Goal: Find specific page/section: Find specific page/section

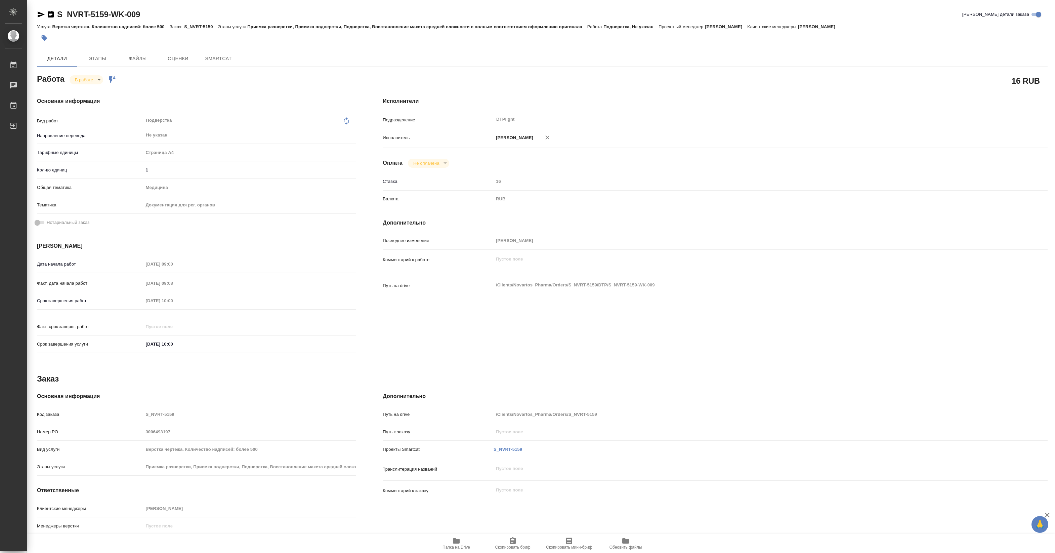
type textarea "x"
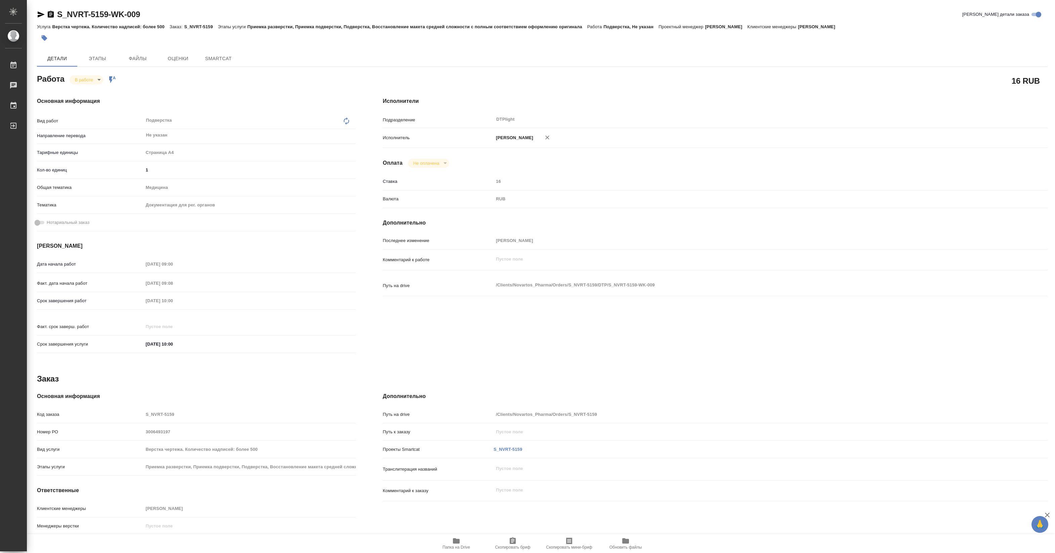
type textarea "x"
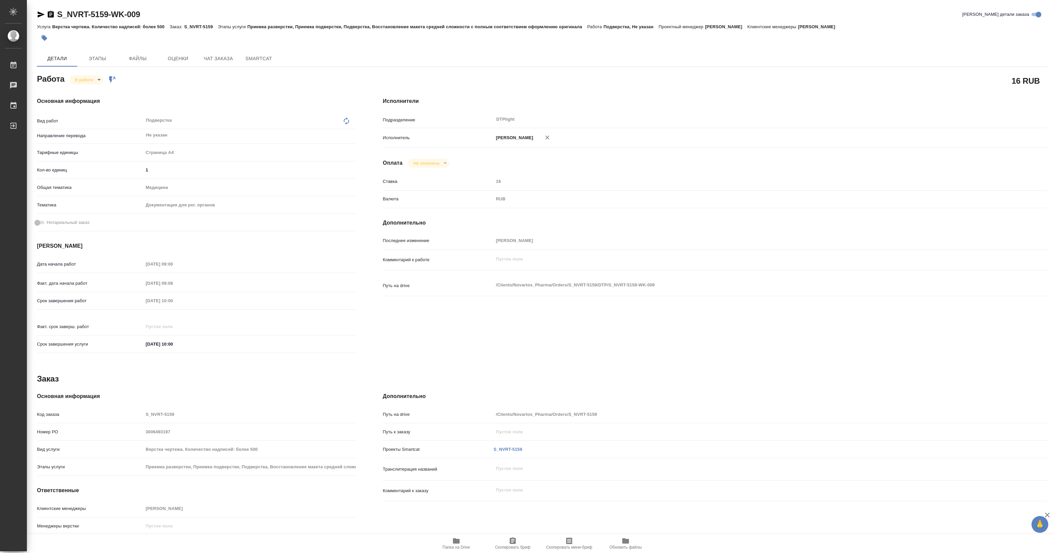
type textarea "x"
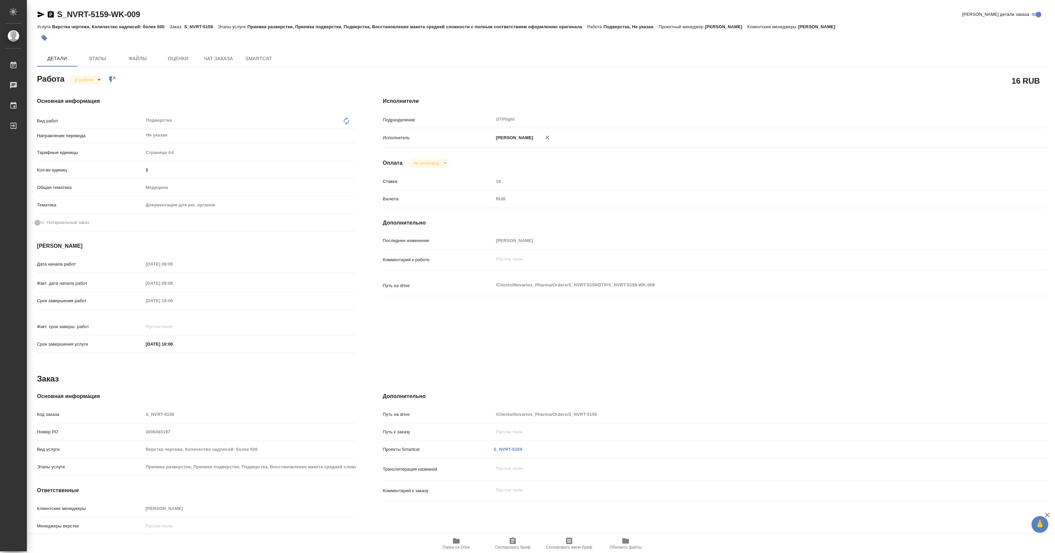
type textarea "x"
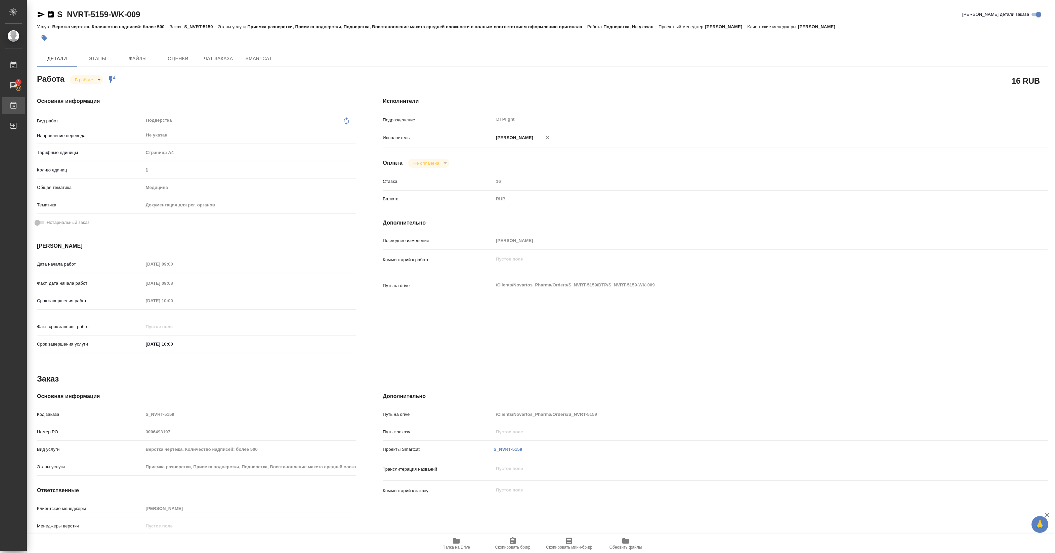
type textarea "x"
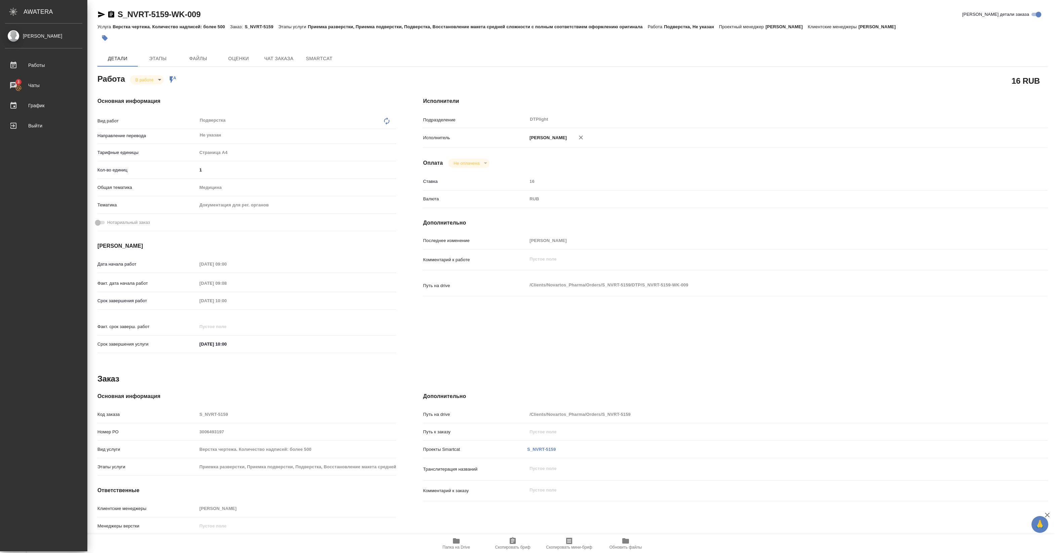
type textarea "x"
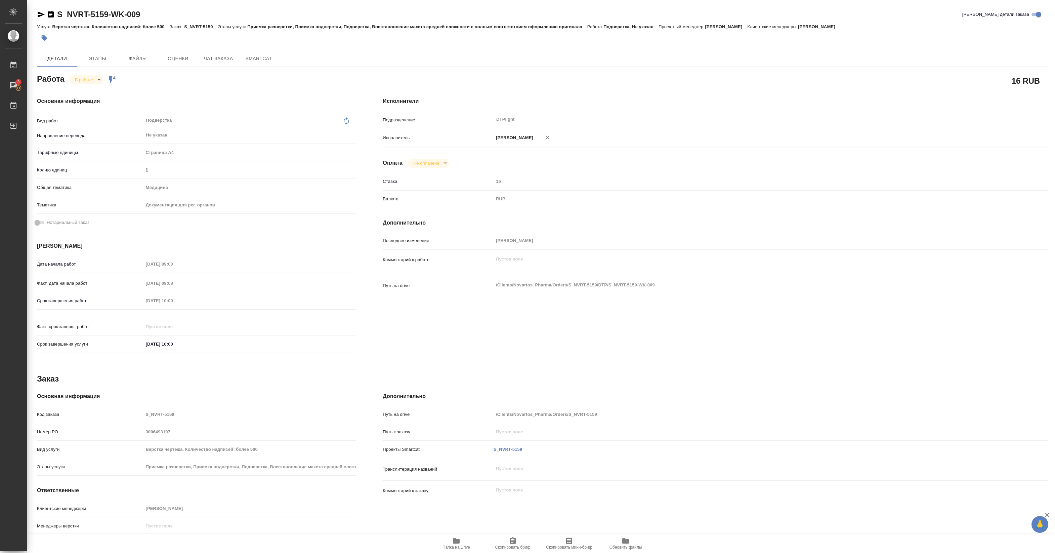
click at [462, 543] on span "Папка на Drive" at bounding box center [456, 543] width 48 height 13
click at [91, 80] on body "🙏 .cls-1 fill:#fff; AWATERA [PERSON_NAME] 3 Чаты График Выйти S_NVRT-5159-WK-00…" at bounding box center [527, 276] width 1055 height 553
click at [88, 91] on button "Выполнен" at bounding box center [87, 90] width 25 height 7
drag, startPoint x: 57, startPoint y: 21, endPoint x: 143, endPoint y: 10, distance: 86.0
click at [143, 10] on div "S_NVRT-5159-WK-009 [PERSON_NAME] детали заказа" at bounding box center [542, 15] width 1011 height 13
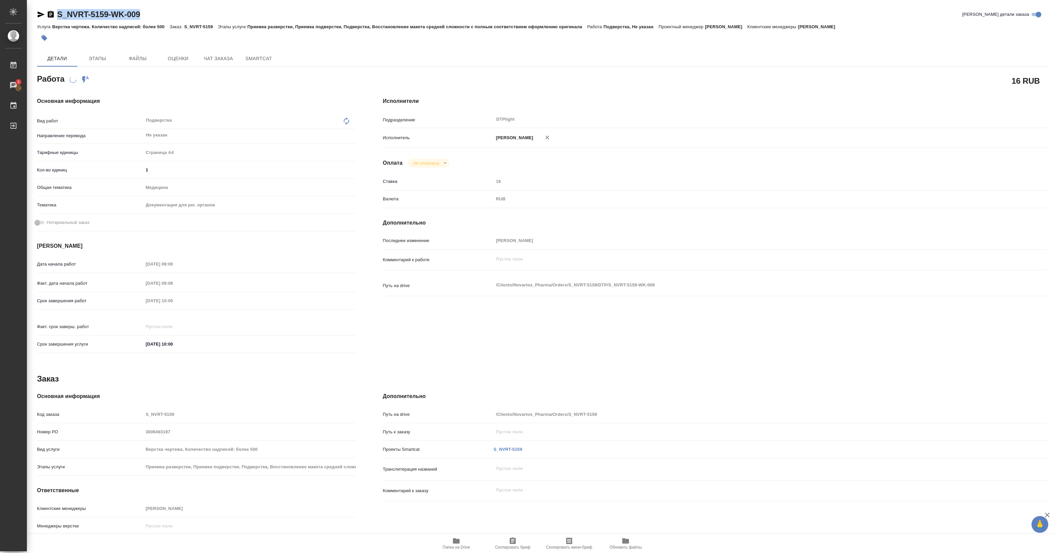
copy link "S_NVRT-5159-WK-009"
type textarea "x"
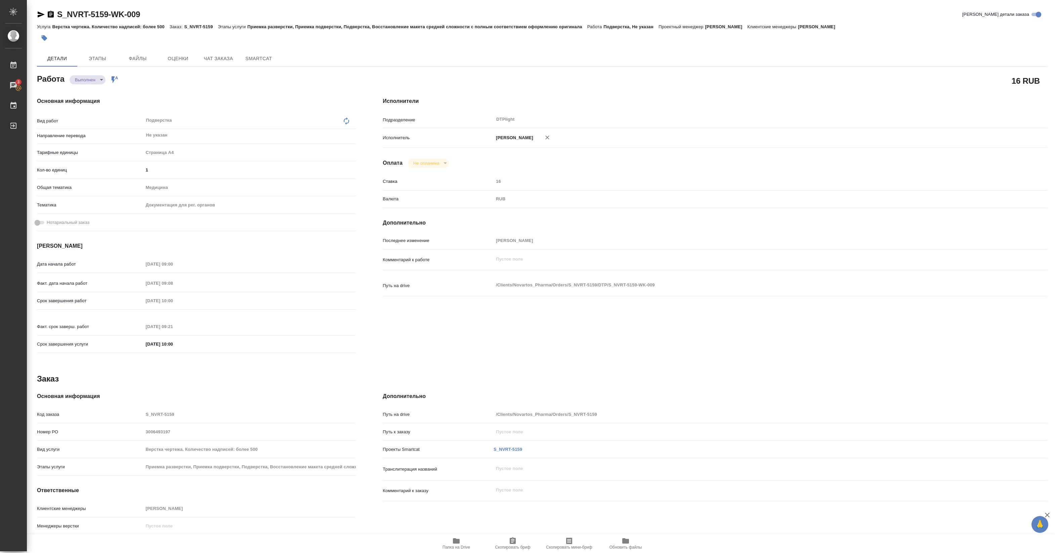
type textarea "x"
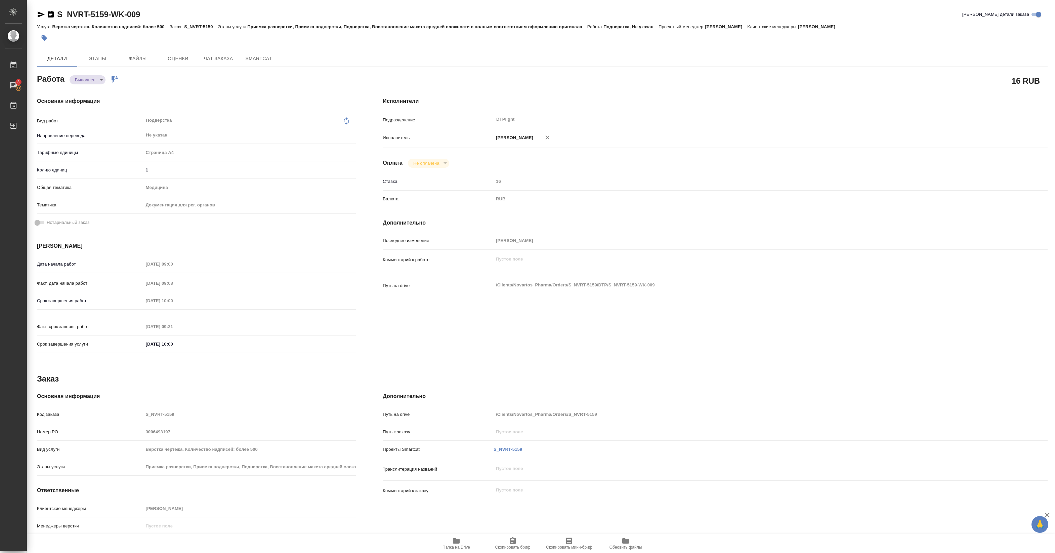
type textarea "x"
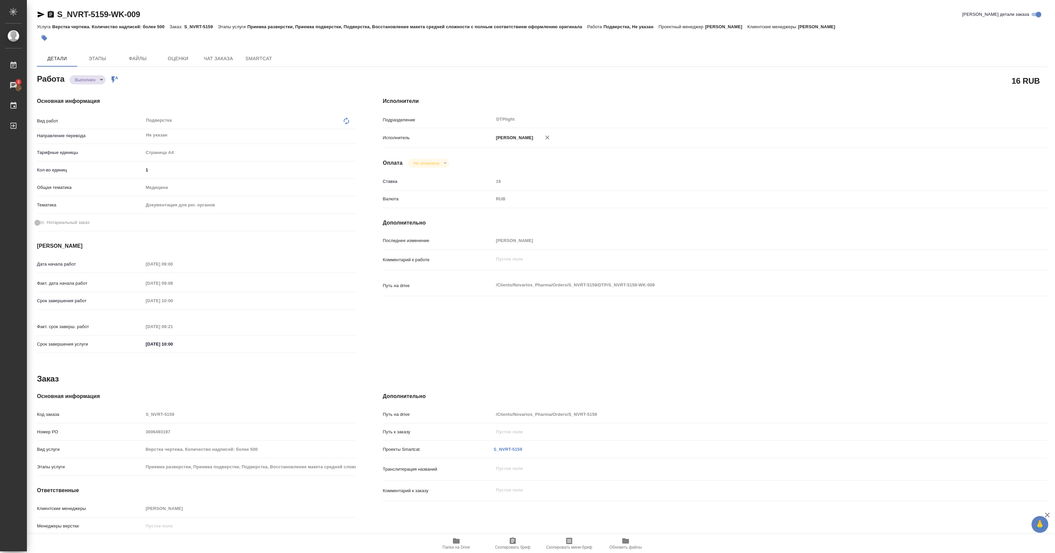
type textarea "x"
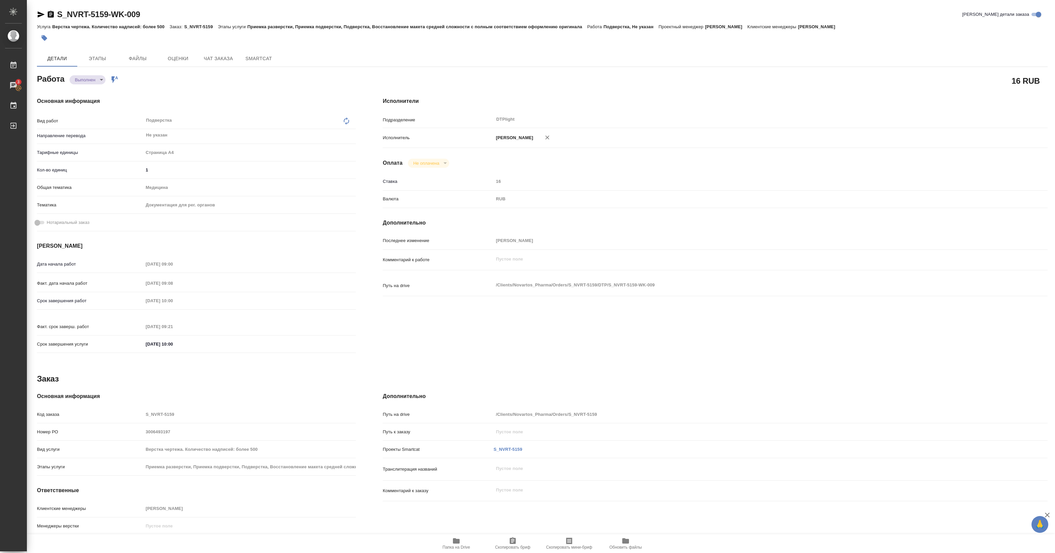
type textarea "x"
click at [98, 79] on body "🙏 .cls-1 fill:#fff; AWATERA [PERSON_NAME] 3 Чаты График Выйти S_NVRT-5159-WK-00…" at bounding box center [527, 276] width 1055 height 553
type textarea "x"
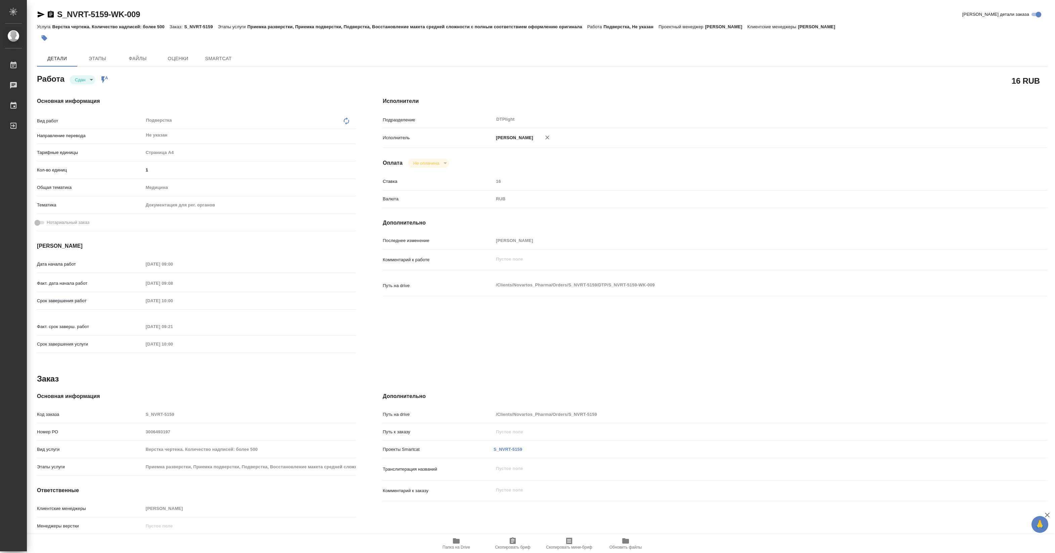
type textarea "x"
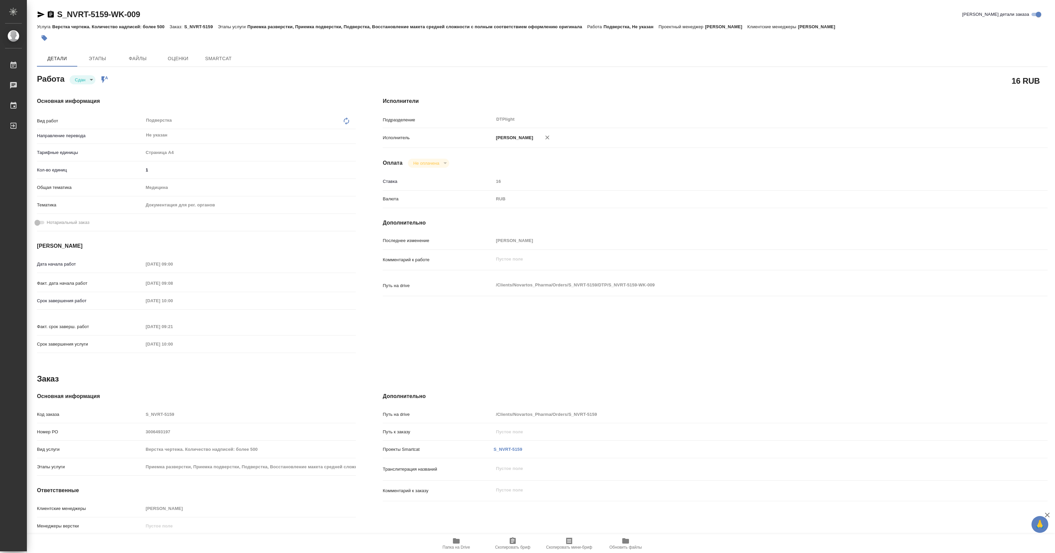
type textarea "x"
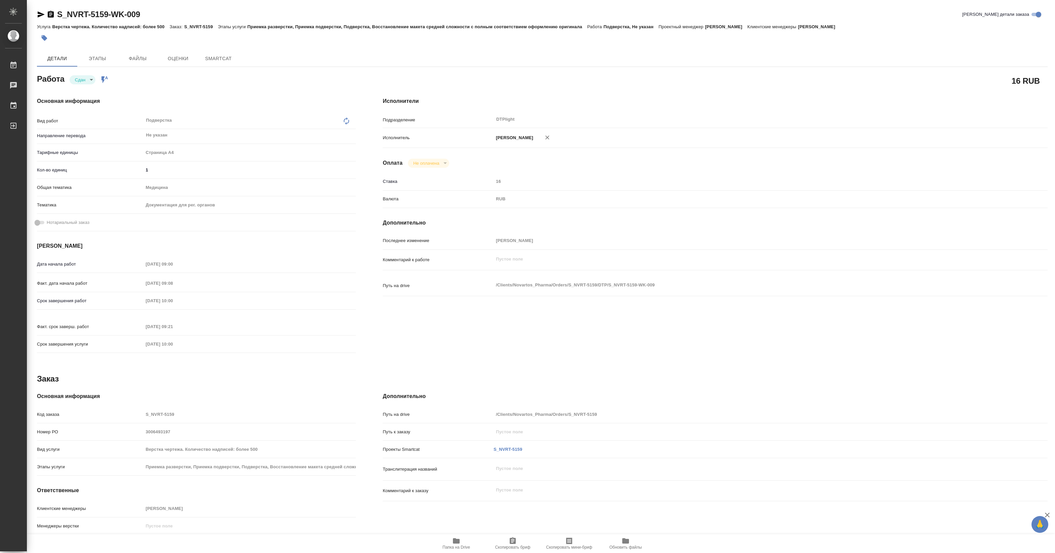
type textarea "x"
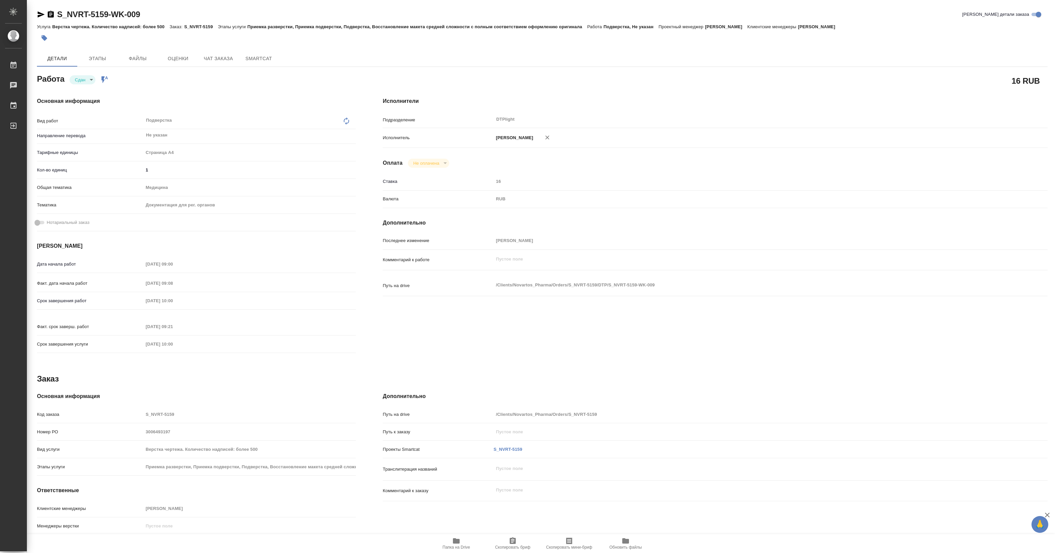
type textarea "x"
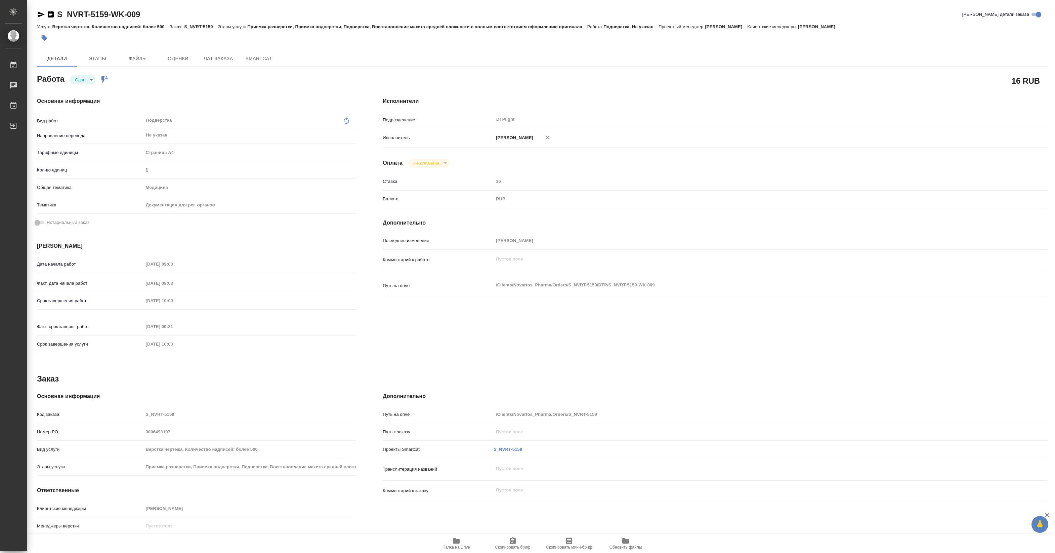
type textarea "x"
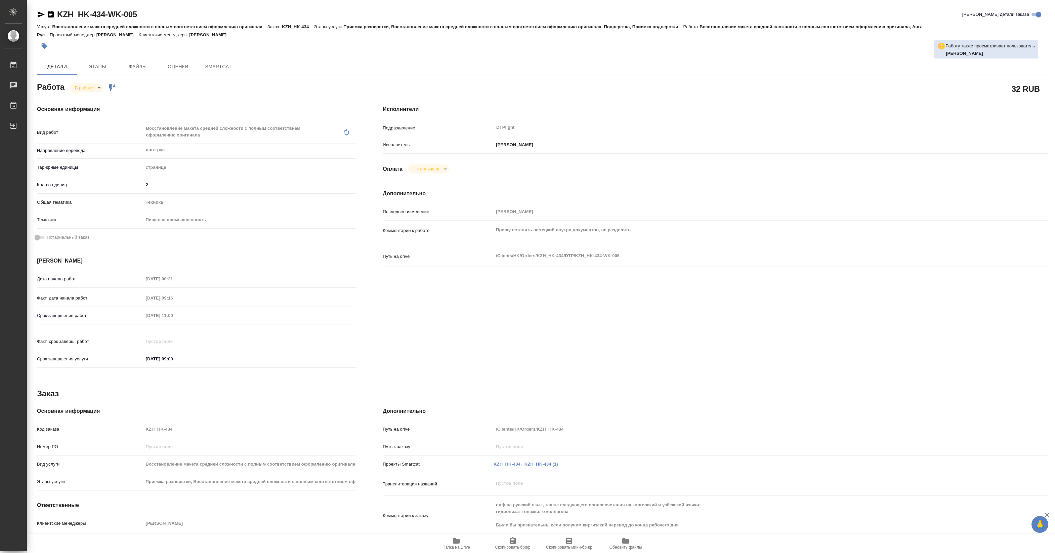
type textarea "x"
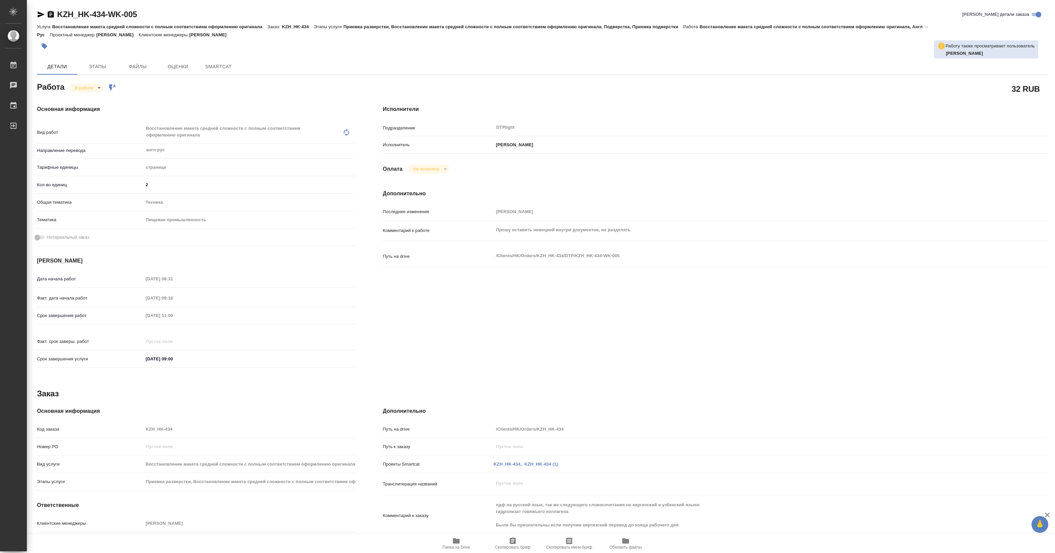
type textarea "x"
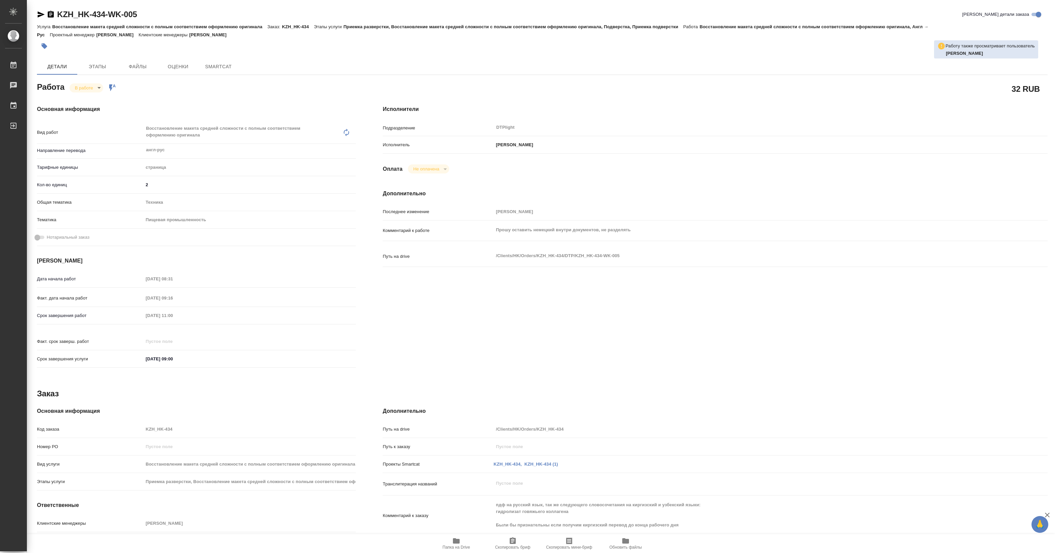
type textarea "x"
